Goal: Check status: Check status

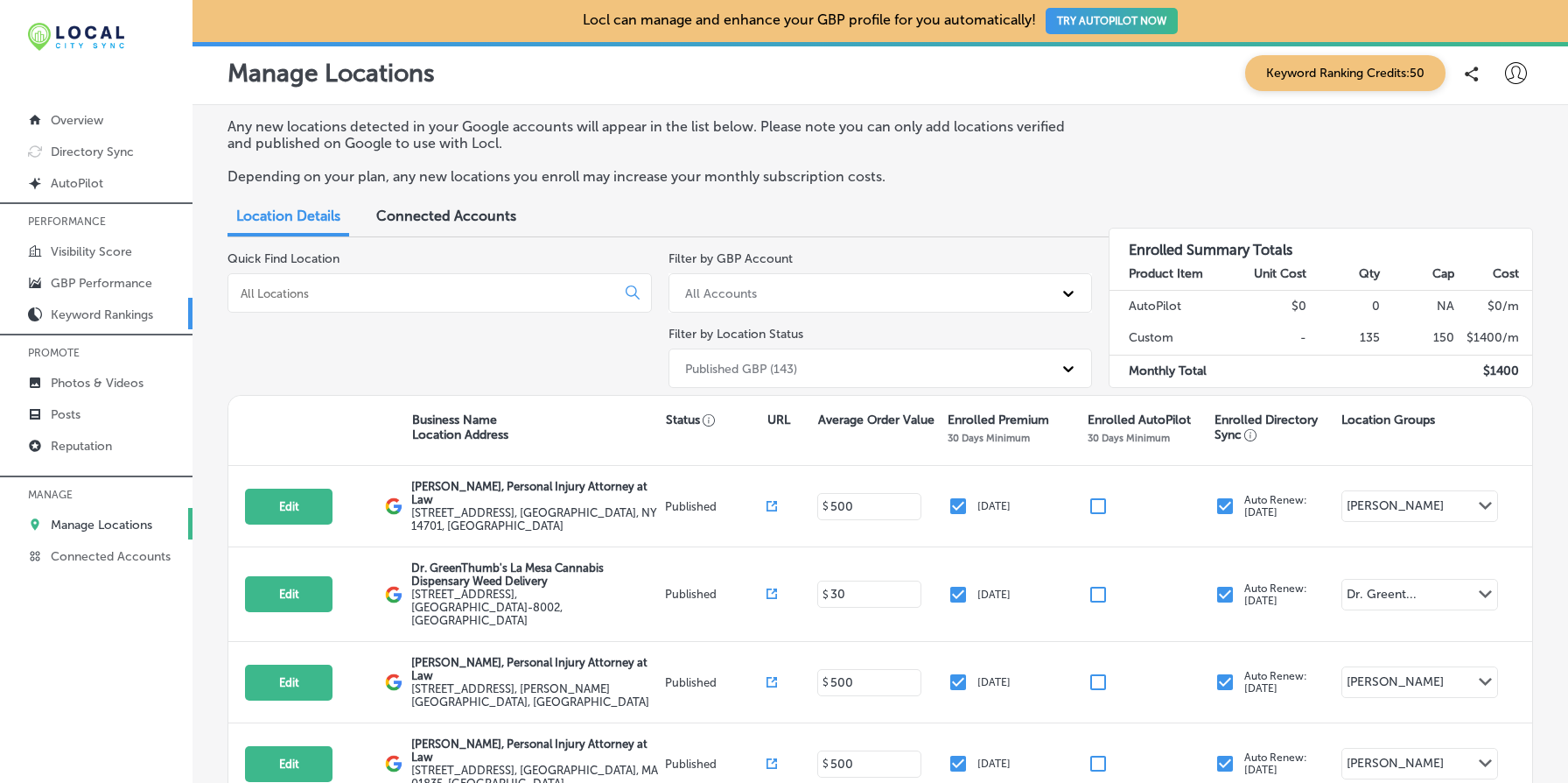
click at [113, 321] on link "Keyword Rankings" at bounding box center [96, 313] width 193 height 31
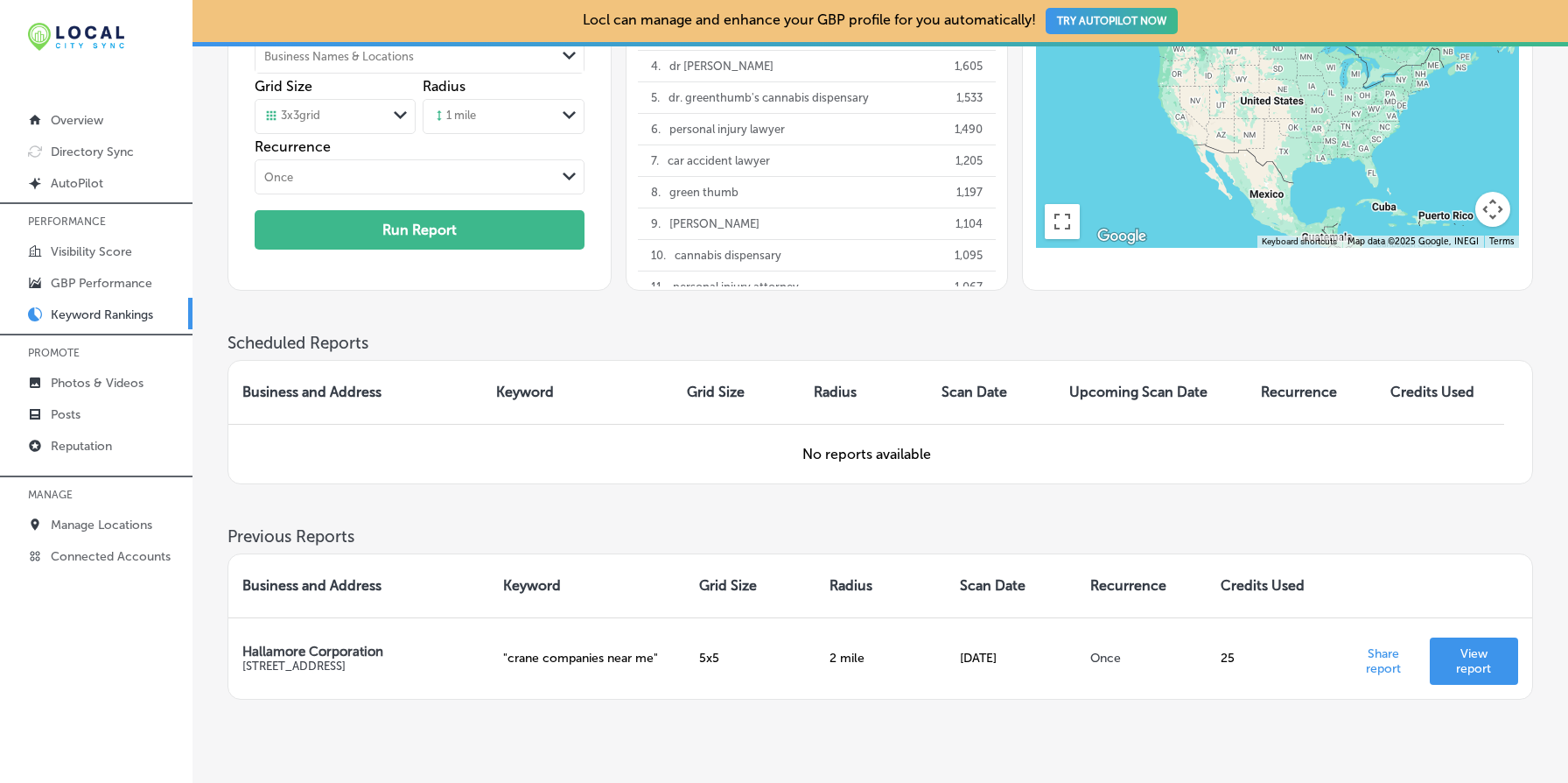
scroll to position [295, 0]
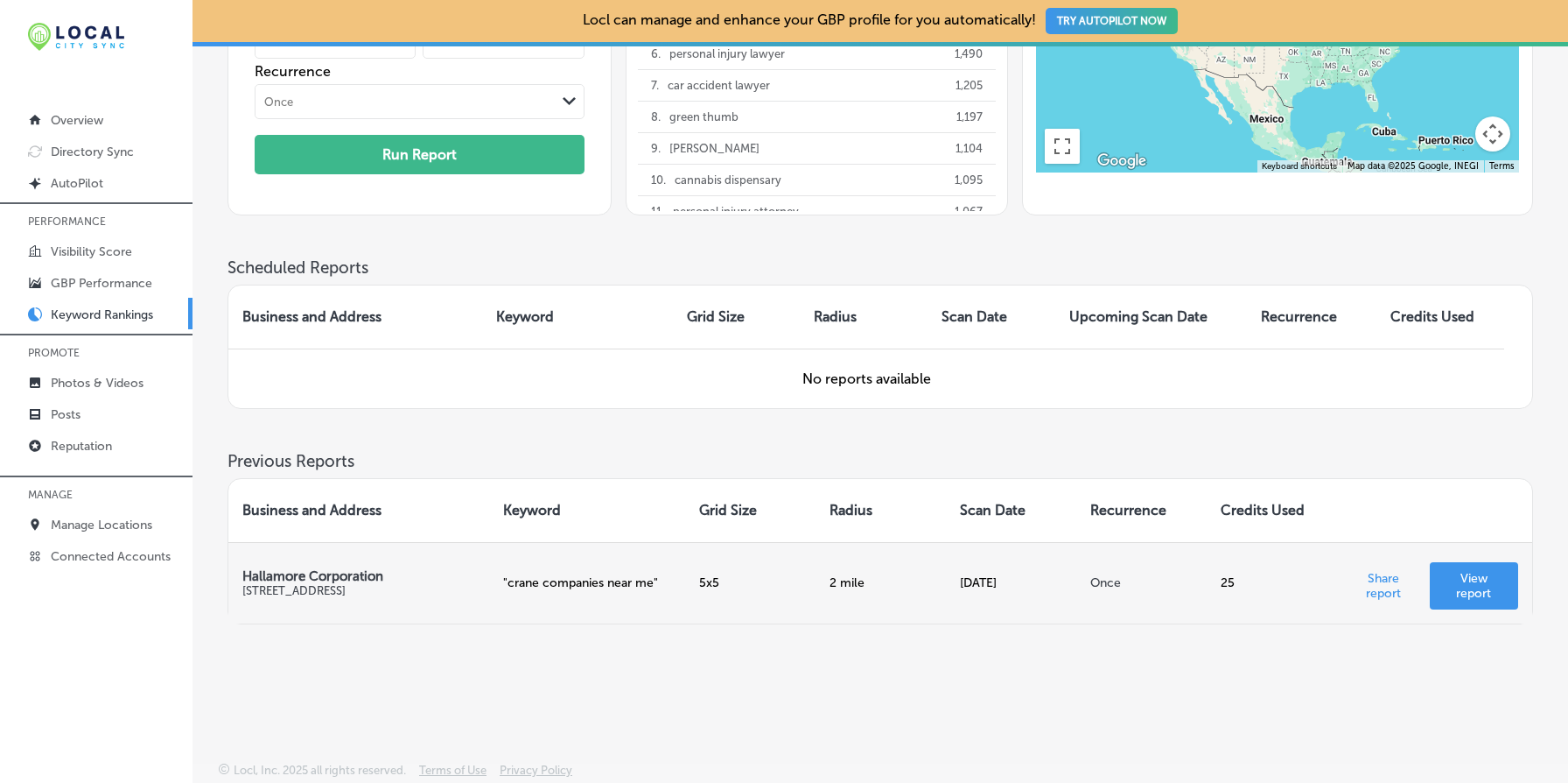
click at [1474, 579] on p "View report" at bounding box center [1474, 585] width 61 height 29
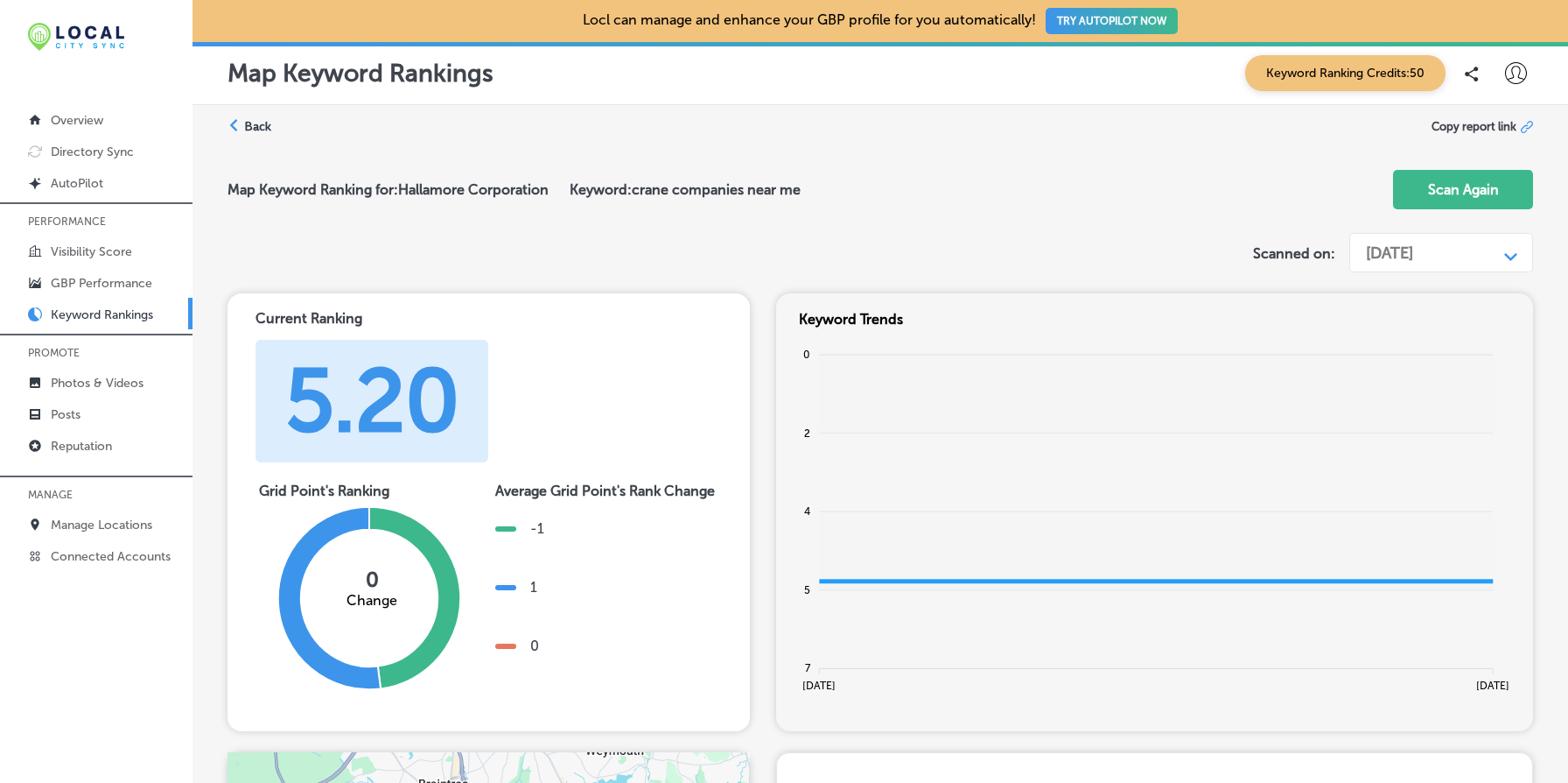
click at [1413, 258] on div "[DATE]" at bounding box center [1389, 253] width 47 height 19
click at [1164, 201] on div "Map Keyword Ranking for: Hallamore Corporation Keyword: crane companies near me…" at bounding box center [879, 191] width 1305 height 70
click at [1413, 258] on div "[DATE]" at bounding box center [1389, 253] width 47 height 19
click at [1431, 277] on div "[DATE]" at bounding box center [1440, 291] width 185 height 30
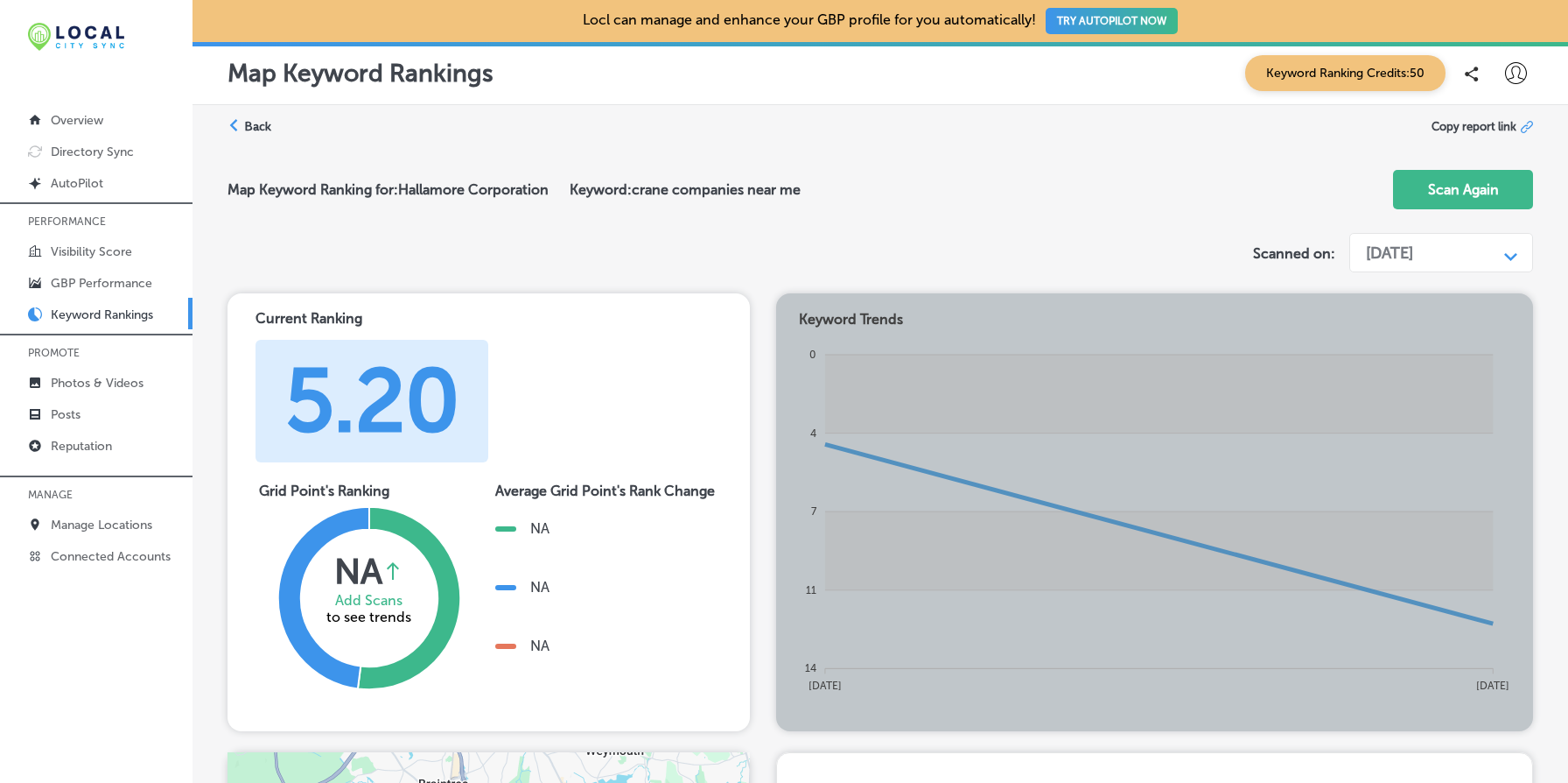
click at [256, 121] on label "Back" at bounding box center [257, 126] width 28 height 17
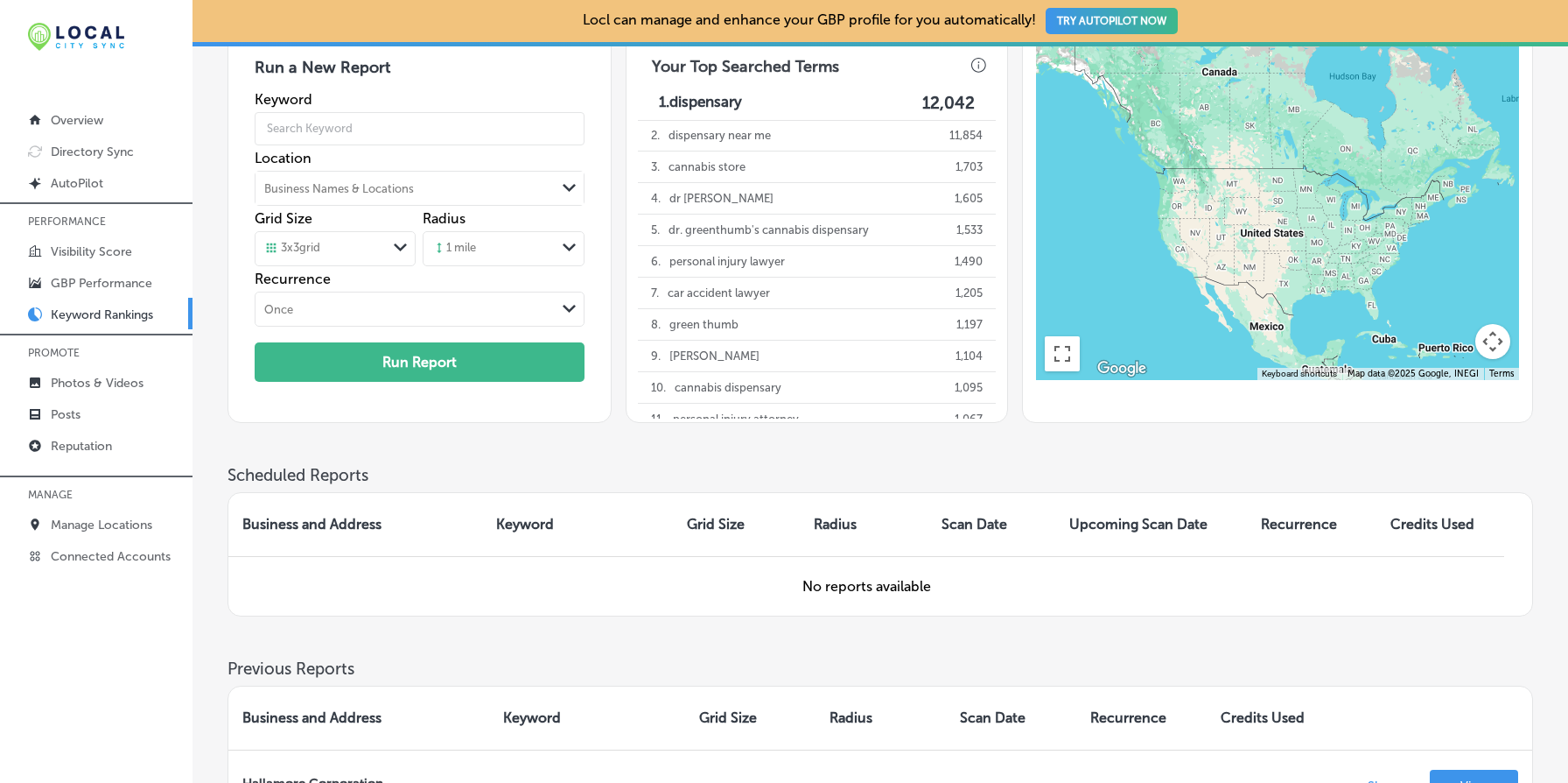
scroll to position [295, 0]
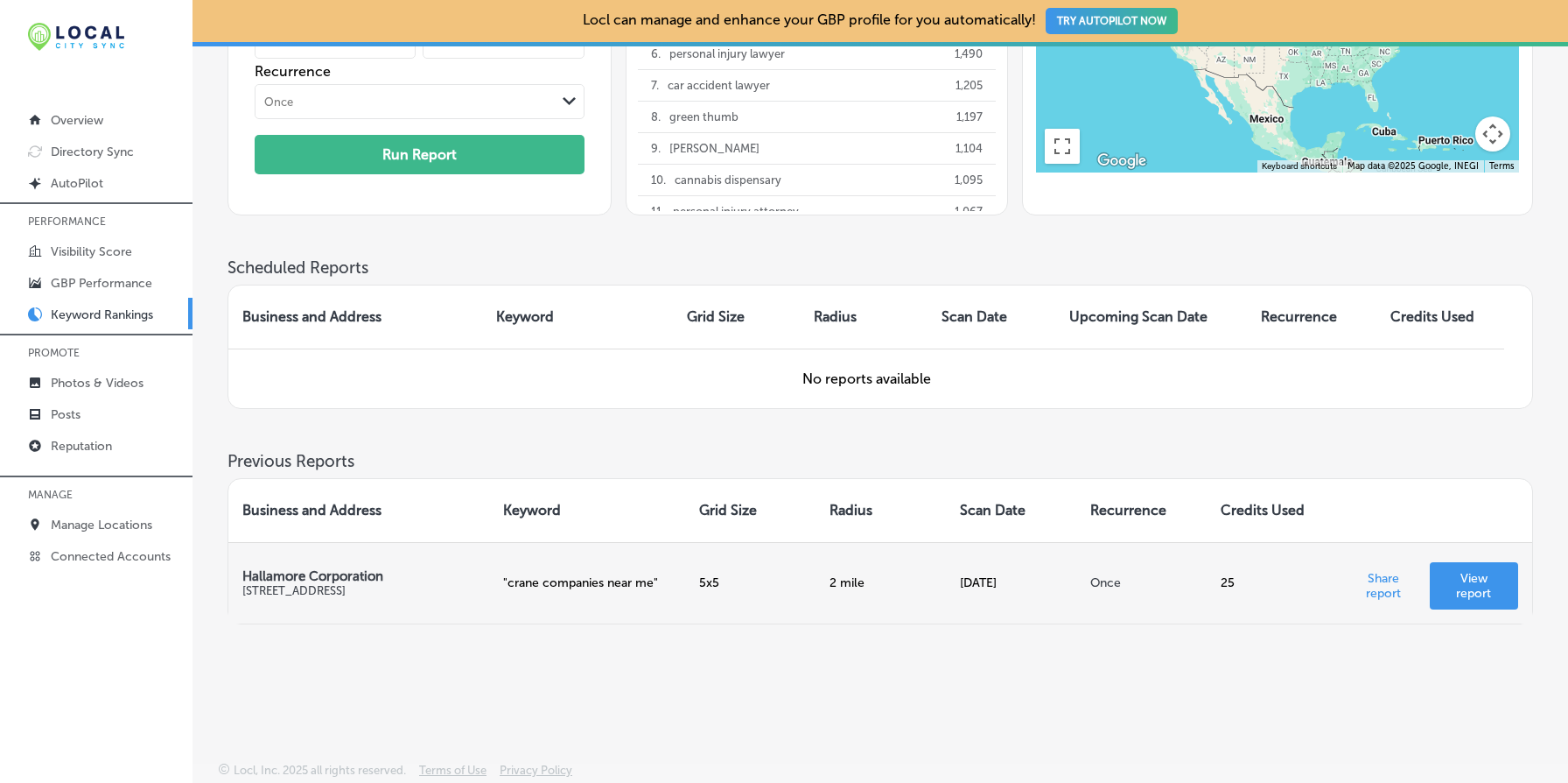
click at [1470, 579] on p "View report" at bounding box center [1474, 585] width 61 height 29
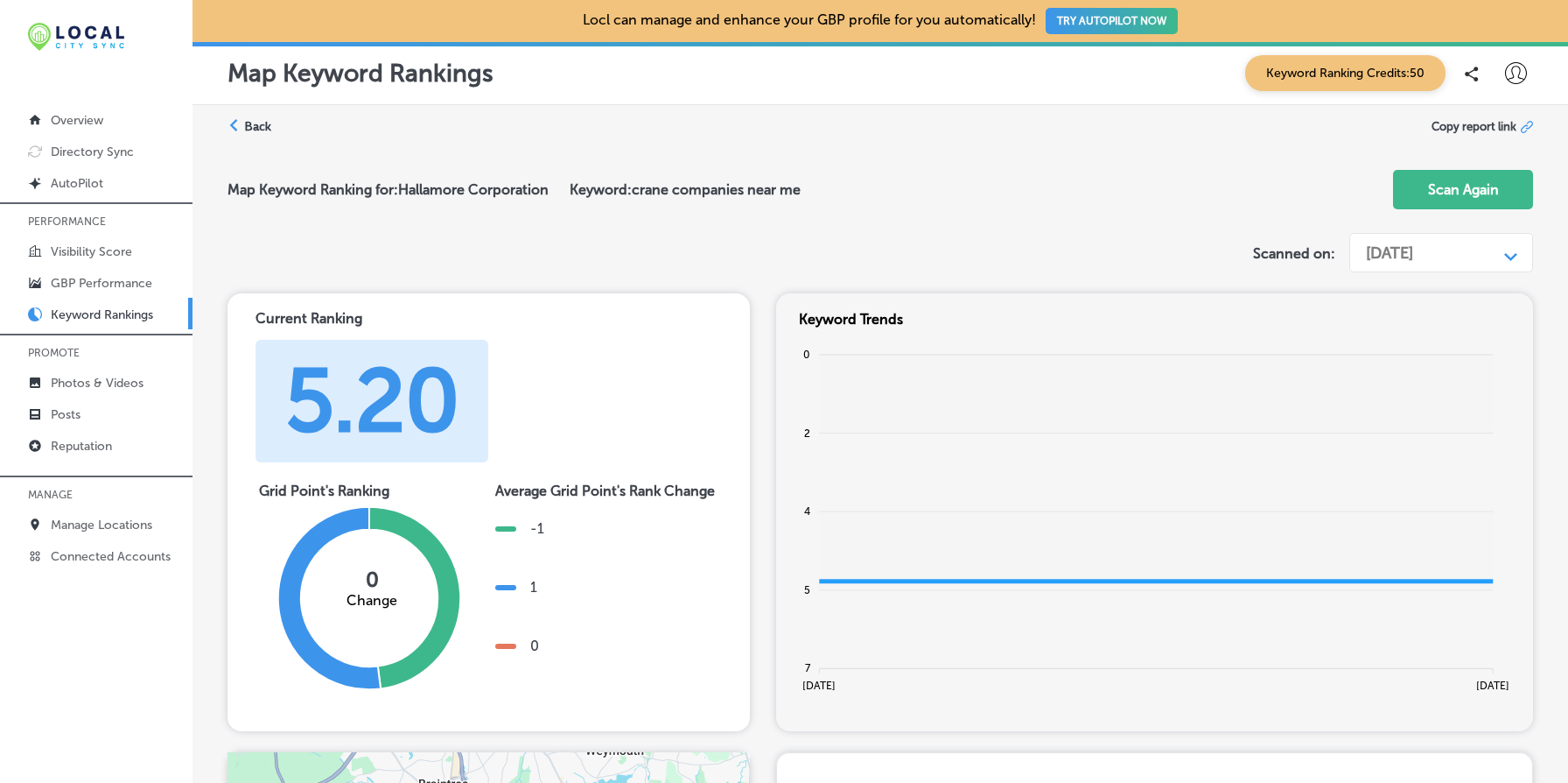
click at [1498, 255] on div "Path Created with Sketch." at bounding box center [1510, 252] width 28 height 28
click at [1200, 181] on div "Map Keyword Ranking for: Hallamore Corporation Keyword: crane companies near me…" at bounding box center [879, 191] width 1305 height 70
click at [887, 167] on div "Map Keyword Ranking for: Hallamore Corporation Keyword: crane companies near me…" at bounding box center [879, 191] width 1305 height 70
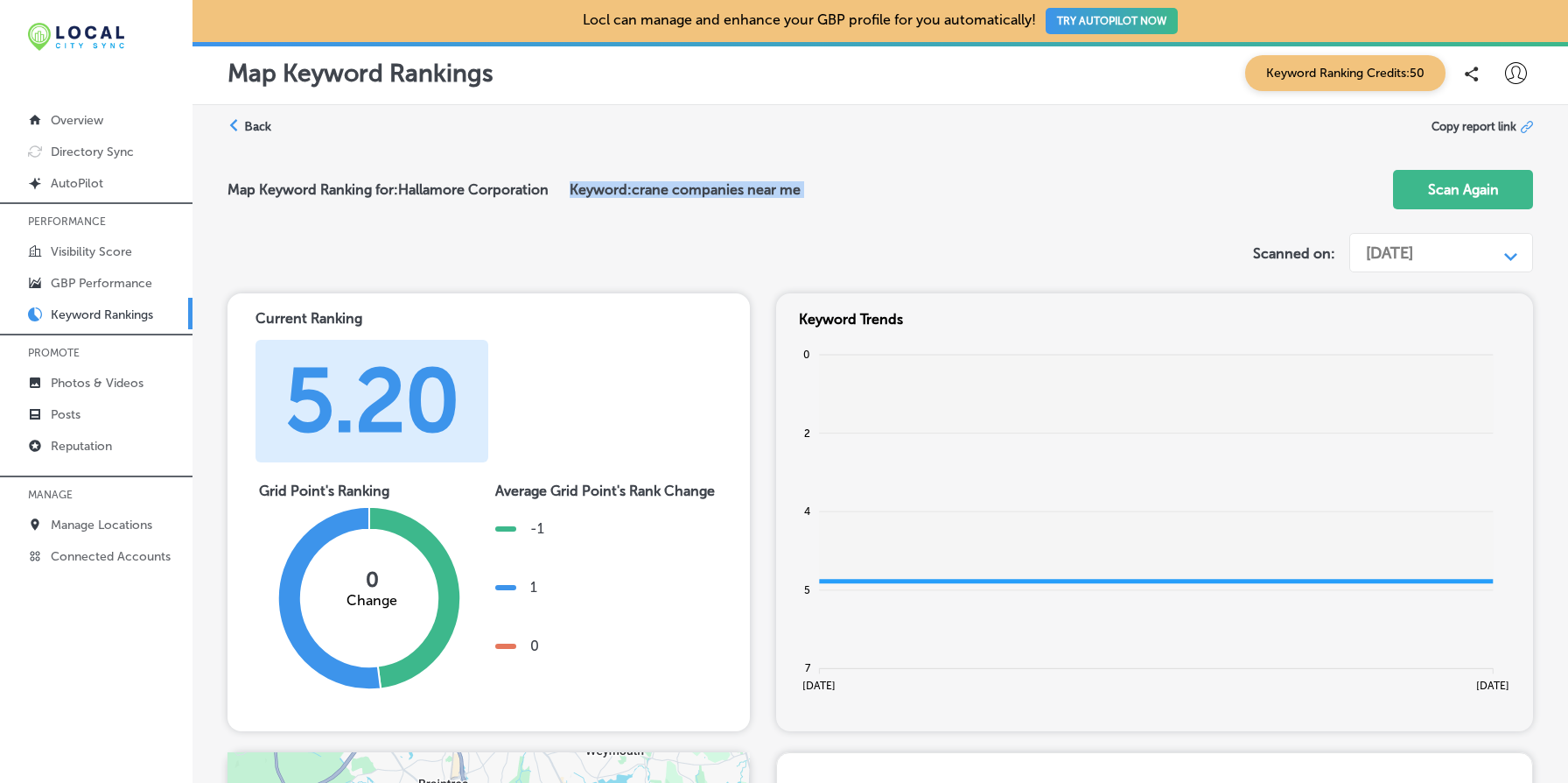
click at [887, 167] on div "Map Keyword Ranking for: Hallamore Corporation Keyword: crane companies near me…" at bounding box center [879, 191] width 1305 height 70
click at [1467, 259] on div "[DATE]" at bounding box center [1426, 253] width 140 height 33
click at [1424, 294] on div "[DATE]" at bounding box center [1440, 291] width 185 height 30
